Goal: Task Accomplishment & Management: Manage account settings

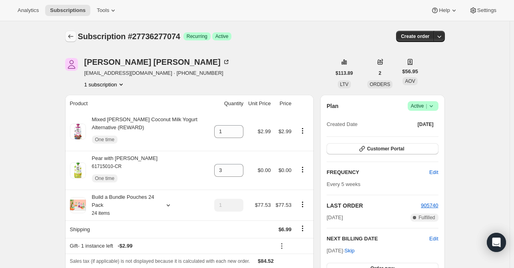
click at [73, 38] on icon "Subscriptions" at bounding box center [71, 36] width 8 height 8
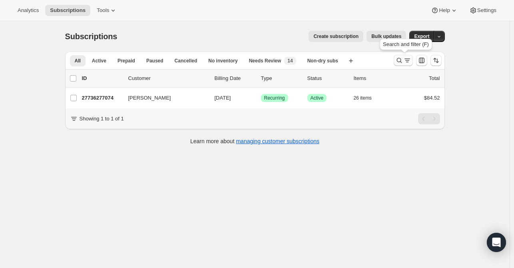
click at [406, 59] on icon "Search and filter results" at bounding box center [408, 60] width 8 height 8
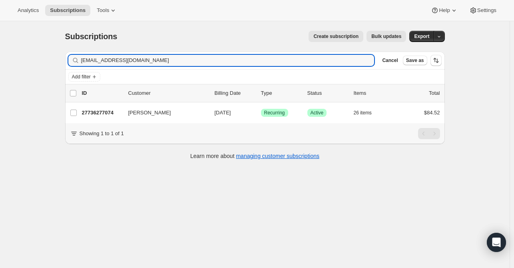
drag, startPoint x: 161, startPoint y: 60, endPoint x: 30, endPoint y: 56, distance: 131.3
click at [30, 56] on div "Subscriptions. This page is ready Subscriptions Create subscription Bulk update…" at bounding box center [255, 155] width 510 height 268
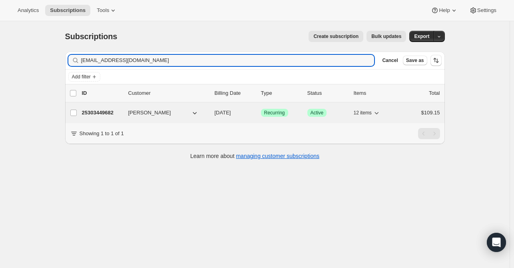
type input "[EMAIL_ADDRESS][DOMAIN_NAME]"
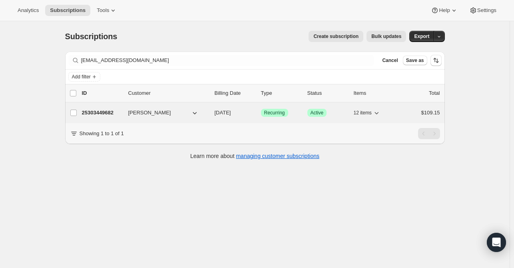
click at [93, 112] on p "25303449682" at bounding box center [102, 113] width 40 height 8
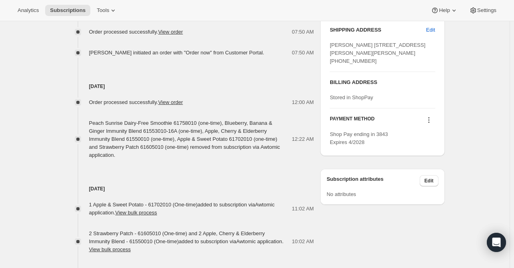
scroll to position [320, 0]
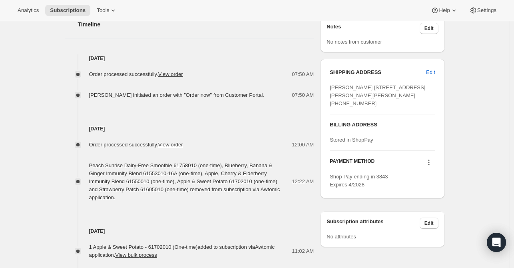
click at [507, 85] on div "Subscription #25303449682. This page is ready Subscription #25303449682 Success…" at bounding box center [255, 118] width 510 height 834
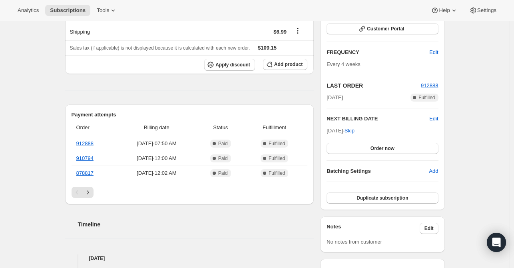
scroll to position [120, 0]
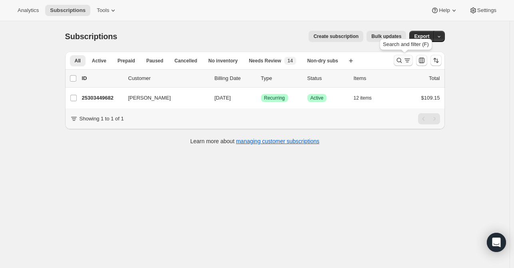
click at [401, 61] on icon "Search and filter results" at bounding box center [400, 60] width 8 height 8
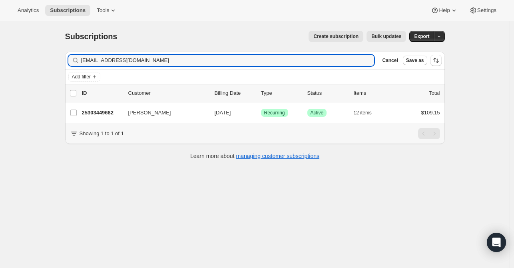
drag, startPoint x: 158, startPoint y: 61, endPoint x: 49, endPoint y: 66, distance: 108.5
click at [49, 66] on div "Subscriptions. This page is ready Subscriptions Create subscription Bulk update…" at bounding box center [255, 155] width 510 height 268
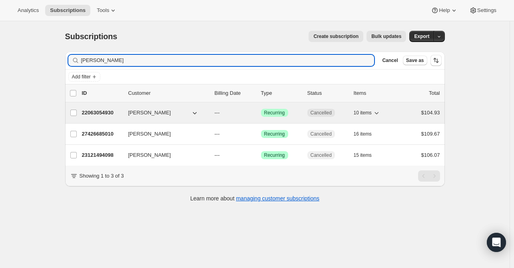
type input "Matthew Eferstein"
click at [98, 110] on p "22063054930" at bounding box center [102, 113] width 40 height 8
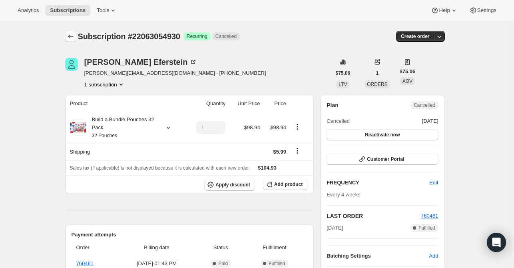
click at [75, 39] on icon "Subscriptions" at bounding box center [71, 36] width 8 height 8
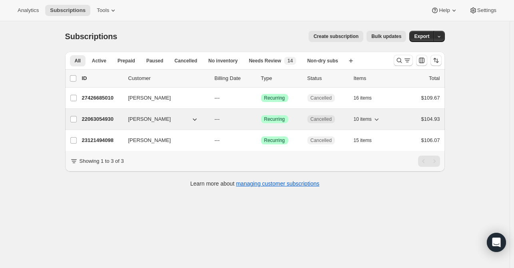
click at [102, 119] on p "22063054930" at bounding box center [102, 119] width 40 height 8
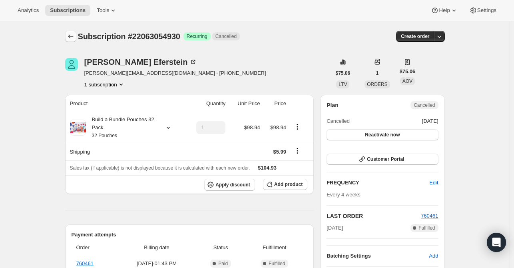
click at [73, 36] on icon "Subscriptions" at bounding box center [70, 36] width 5 height 4
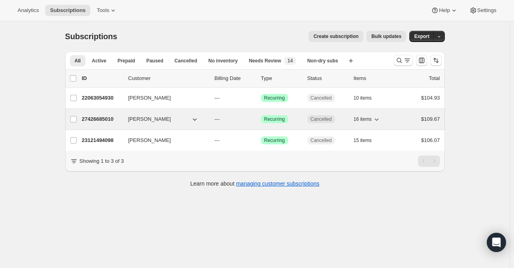
click at [88, 120] on p "27426685010" at bounding box center [102, 119] width 40 height 8
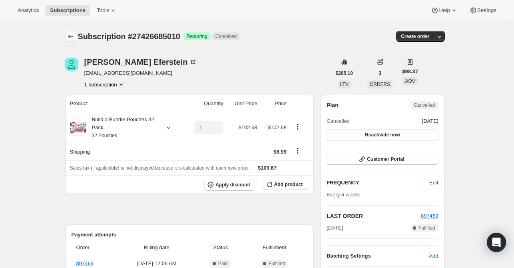
click at [70, 38] on icon "Subscriptions" at bounding box center [71, 36] width 8 height 8
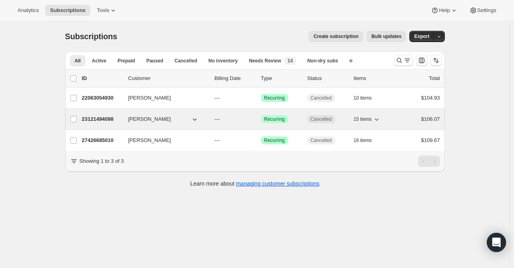
click at [102, 120] on p "23121494098" at bounding box center [102, 119] width 40 height 8
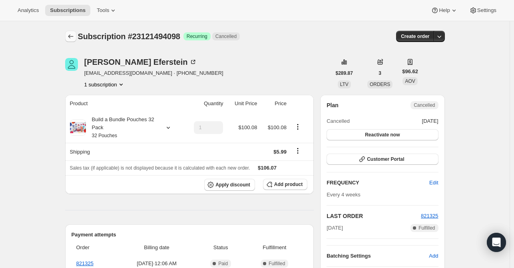
click at [71, 32] on button "Subscriptions" at bounding box center [70, 36] width 11 height 11
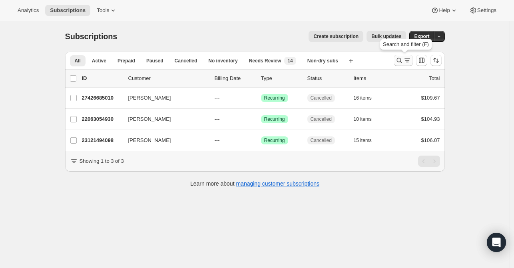
click at [399, 60] on icon "Search and filter results" at bounding box center [399, 60] width 5 height 5
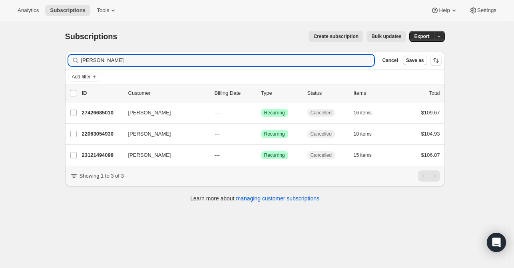
drag, startPoint x: 112, startPoint y: 59, endPoint x: 81, endPoint y: 59, distance: 31.2
click at [81, 59] on div "Matthew Eferstein Clear" at bounding box center [221, 60] width 306 height 11
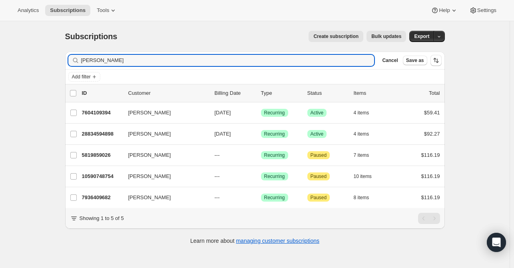
type input "Sara Olsen"
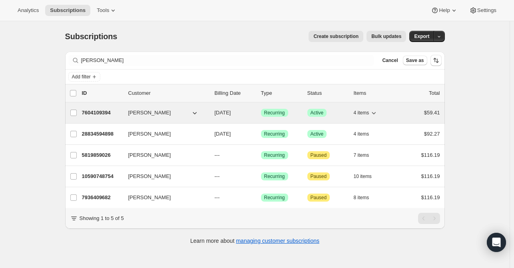
click at [100, 113] on p "7604109394" at bounding box center [102, 113] width 40 height 8
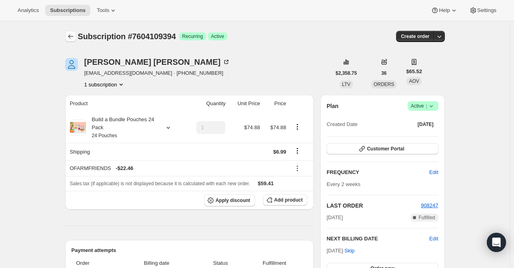
click at [69, 34] on icon "Subscriptions" at bounding box center [71, 36] width 8 height 8
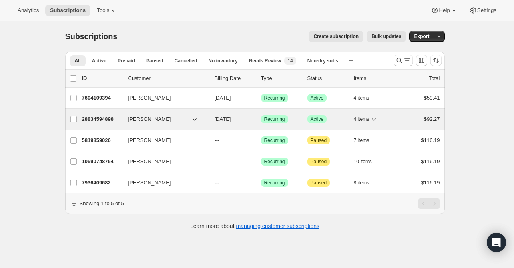
click at [99, 124] on div "28834594898 Sara Olsen 10/21/2025 Success Recurring Success Active 4 items $92.…" at bounding box center [261, 119] width 358 height 11
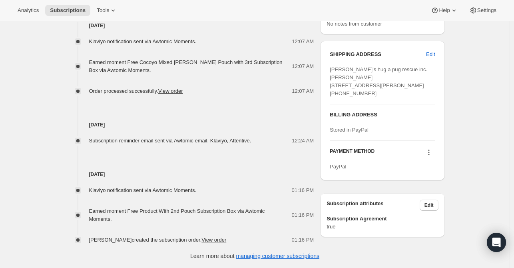
scroll to position [306, 0]
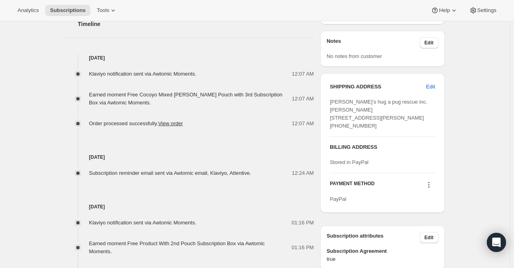
drag, startPoint x: 162, startPoint y: 159, endPoint x: 162, endPoint y: 132, distance: 27.2
click at [162, 132] on div "Sep 18, 2025 Subscription reminder email sent via Awtomic email, Klaviyo, Atten…" at bounding box center [189, 153] width 249 height 50
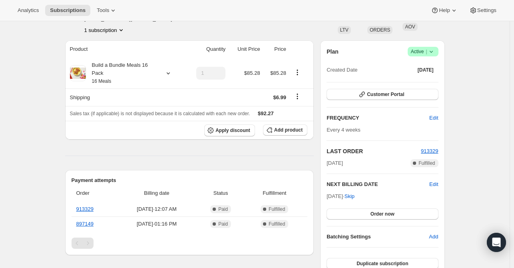
scroll to position [0, 0]
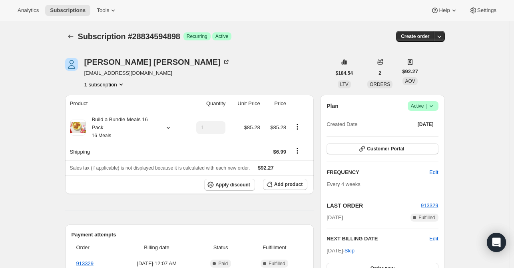
click at [436, 104] on icon at bounding box center [432, 106] width 8 height 8
click at [431, 137] on span "Cancel subscription" at bounding box center [425, 135] width 45 height 6
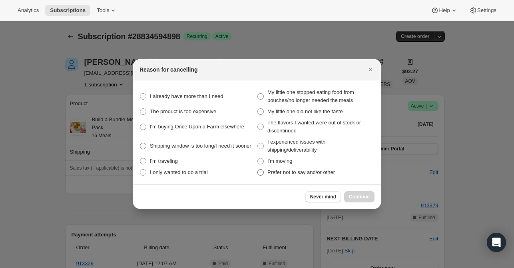
click at [262, 173] on span ":rqa:" at bounding box center [261, 172] width 6 height 6
click at [258, 170] on other "Prefer not to say and/or other" at bounding box center [258, 169] width 0 height 0
radio other "true"
click at [357, 197] on span "Continue" at bounding box center [359, 197] width 21 height 6
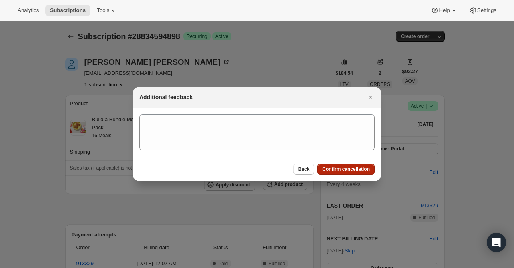
click at [346, 172] on button "Confirm cancellation" at bounding box center [346, 169] width 57 height 11
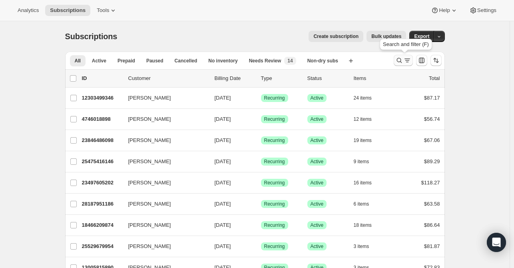
click at [399, 60] on icon "Search and filter results" at bounding box center [399, 60] width 5 height 5
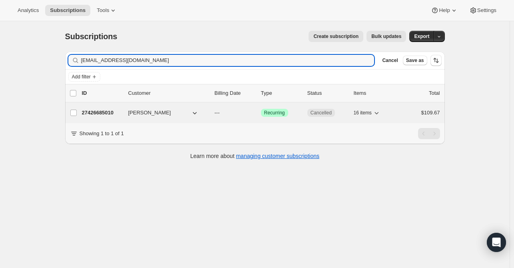
type input "carolb@lsjewel.com"
click at [104, 115] on p "27426685010" at bounding box center [102, 113] width 40 height 8
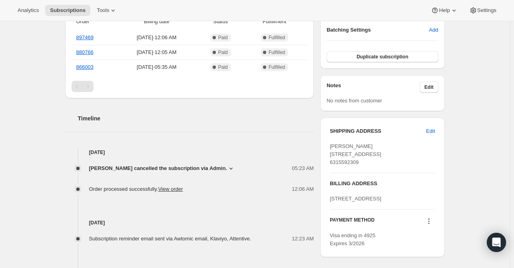
scroll to position [240, 0]
